Goal: Transaction & Acquisition: Purchase product/service

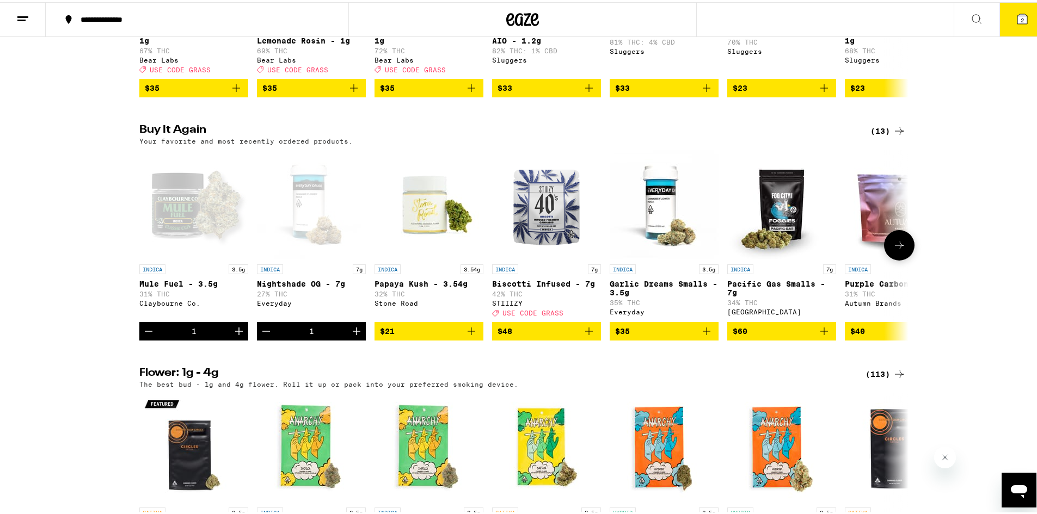
click at [147, 336] on icon "Decrement" at bounding box center [148, 329] width 13 height 13
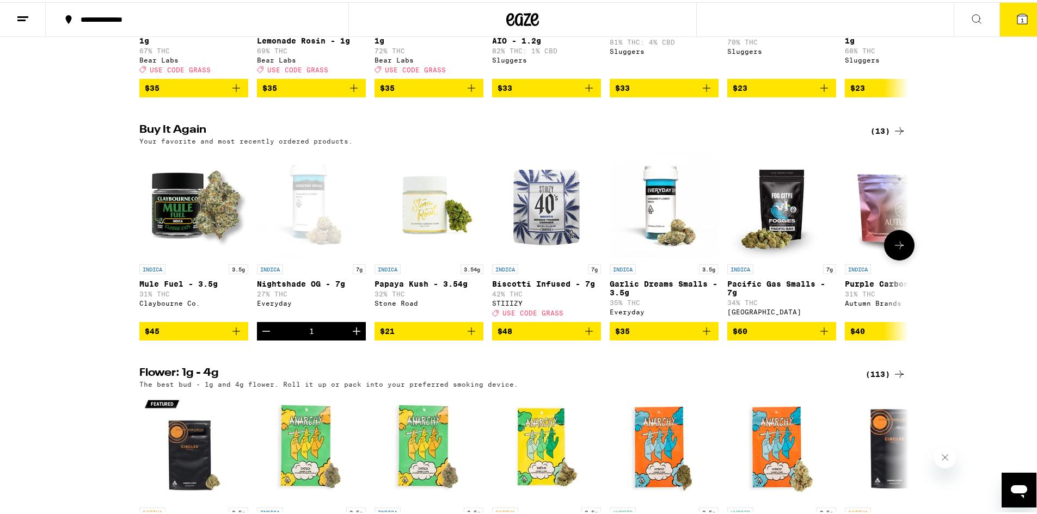
click at [260, 336] on icon "Decrement" at bounding box center [266, 329] width 13 height 13
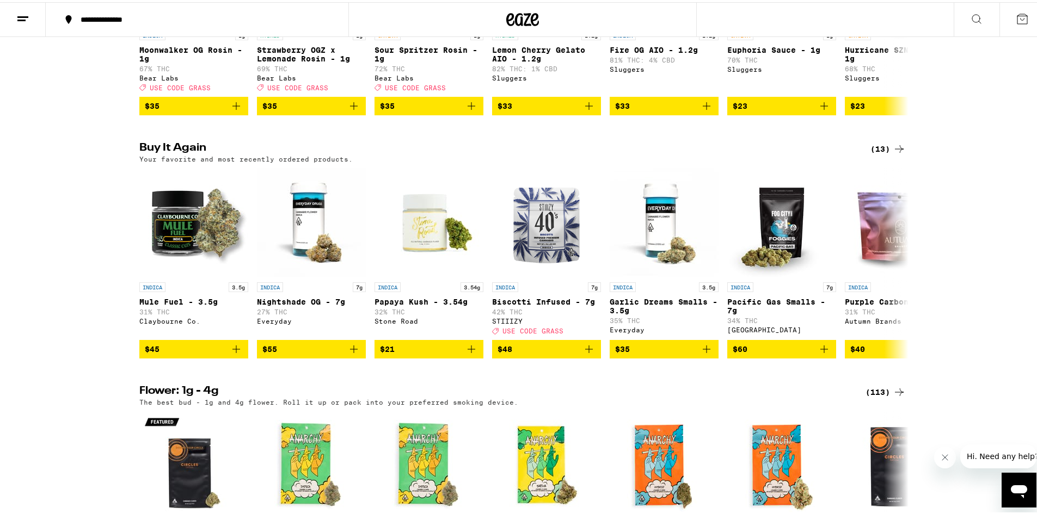
scroll to position [1034, 0]
